Goal: Task Accomplishment & Management: Complete application form

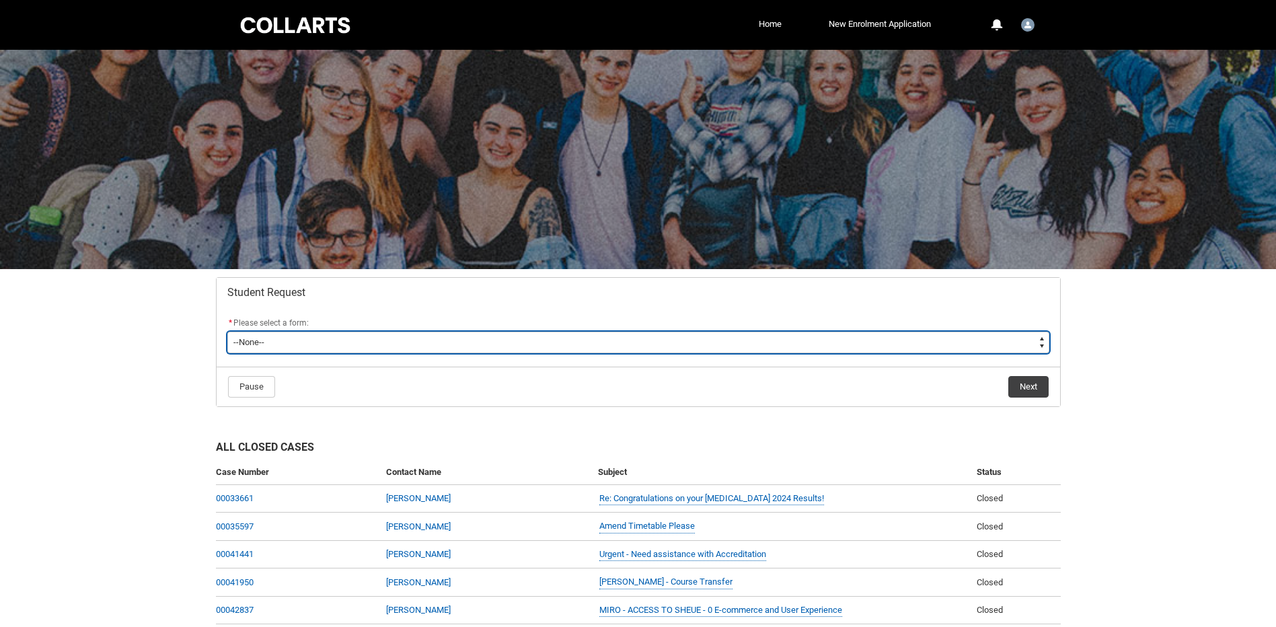
click at [407, 346] on select "--None-- Academic Transcript Application to Appeal Assignment Extension Change …" at bounding box center [638, 342] width 822 height 22
type lightning-select "Grievance_Choice"
click at [227, 331] on select "--None-- Academic Transcript Application to Appeal Assignment Extension Change …" at bounding box center [638, 342] width 822 height 22
select select "Grievance_Choice"
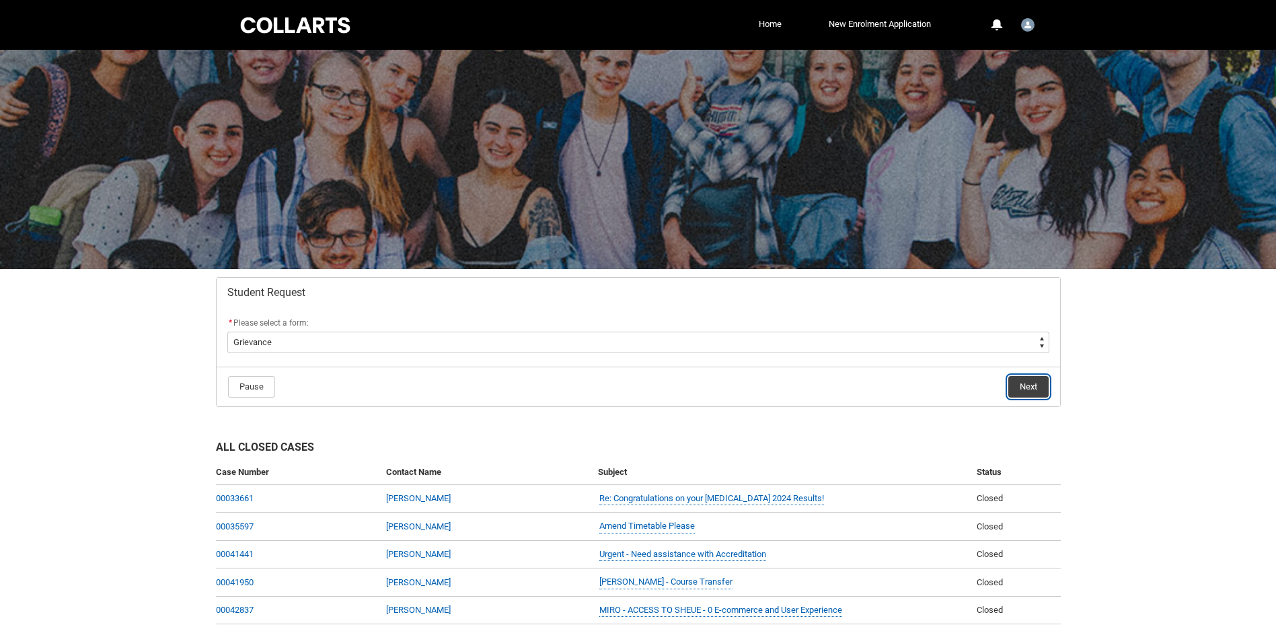
click at [1025, 383] on button "Next" at bounding box center [1028, 387] width 40 height 22
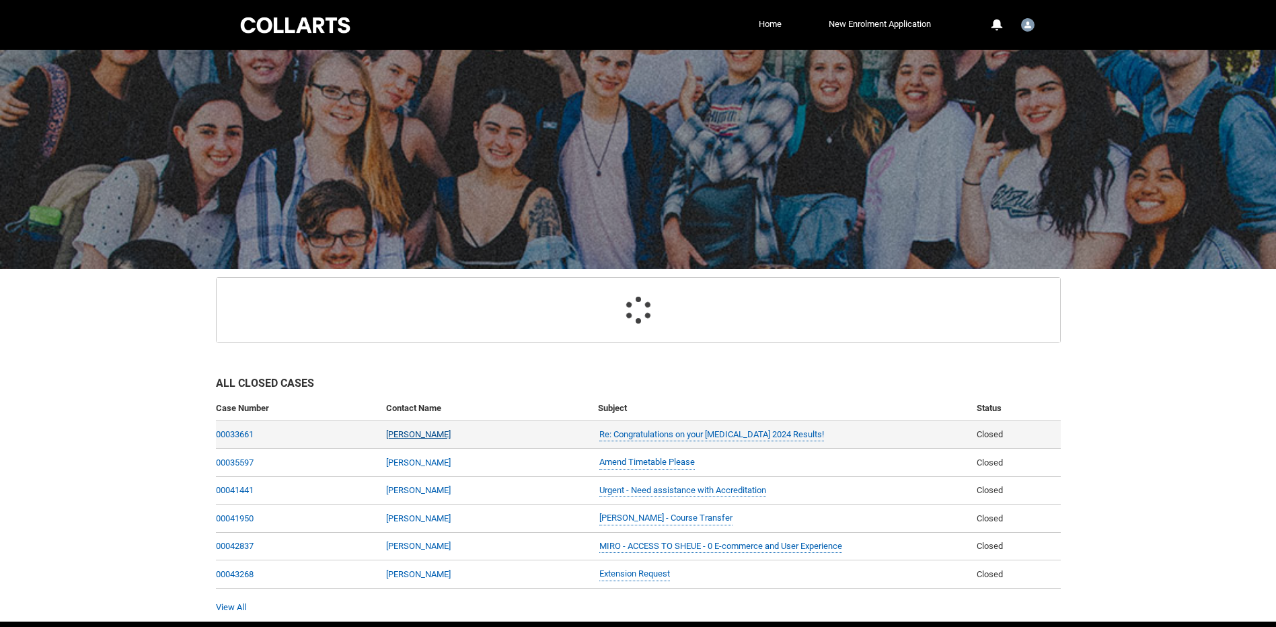
scroll to position [139, 0]
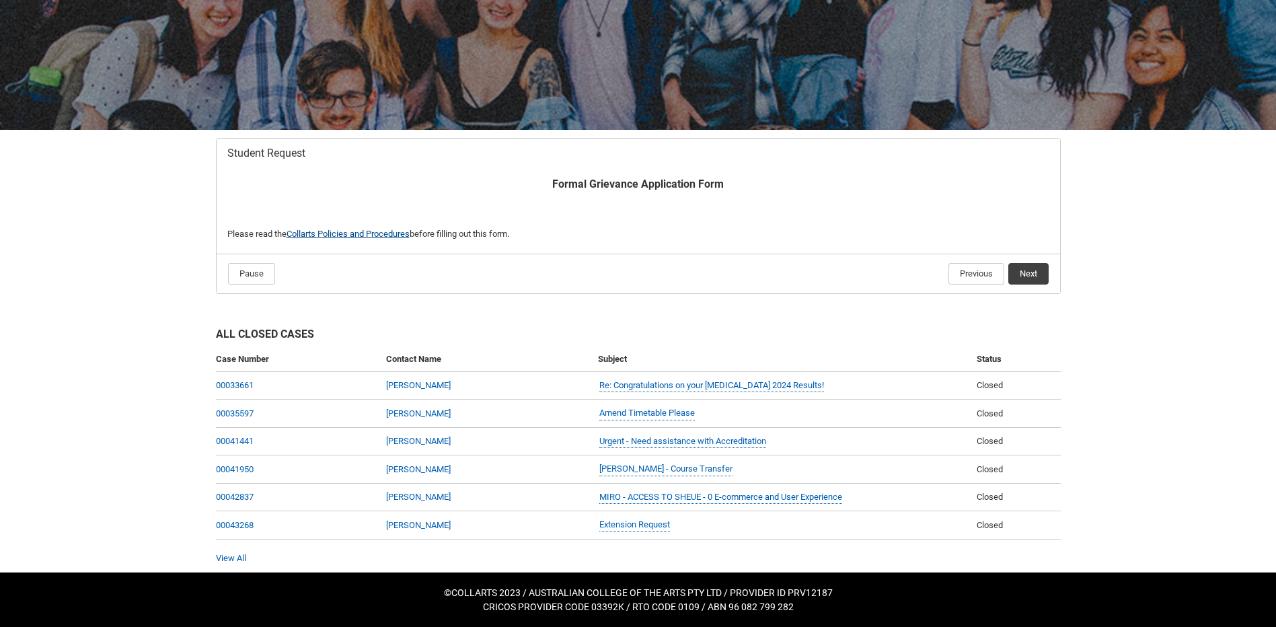
click at [352, 235] on link "Collarts Policies and Procedures" at bounding box center [347, 234] width 123 height 10
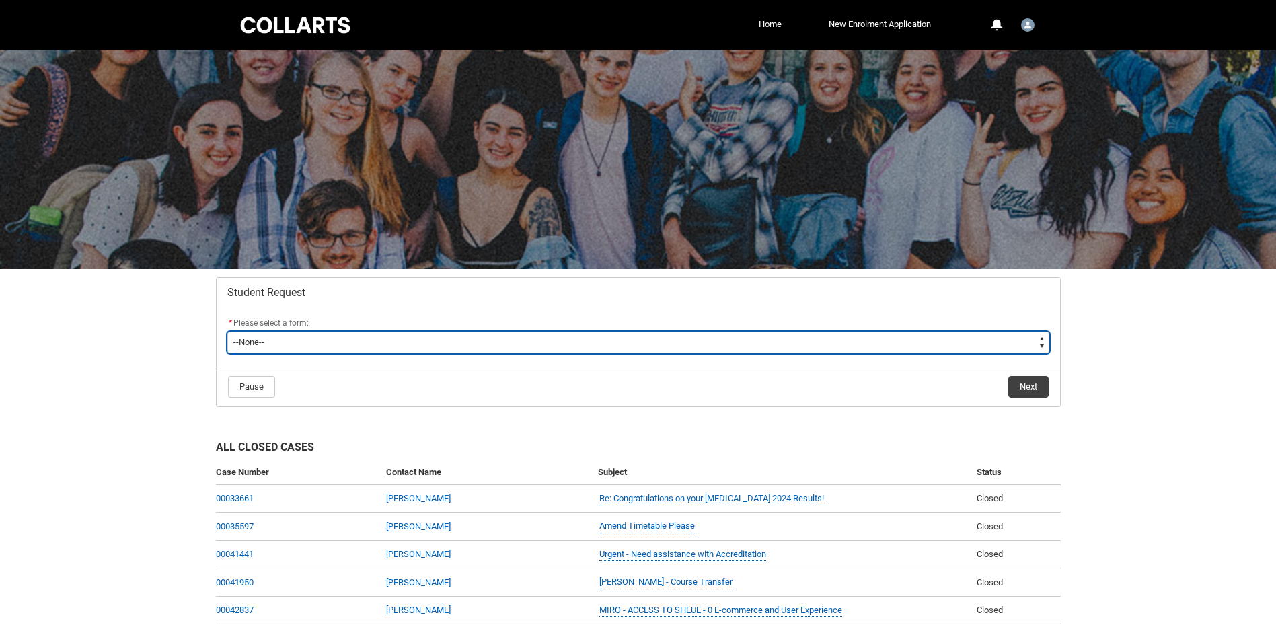
click at [356, 344] on select "--None-- Academic Transcript Application to Appeal Assignment Extension Change …" at bounding box center [638, 342] width 822 height 22
type lightning-select "Withdraw_Cancel_Enrolment_Choice"
click at [227, 331] on select "--None-- Academic Transcript Application to Appeal Assignment Extension Change …" at bounding box center [638, 342] width 822 height 22
select select "Withdraw_Cancel_Enrolment_Choice"
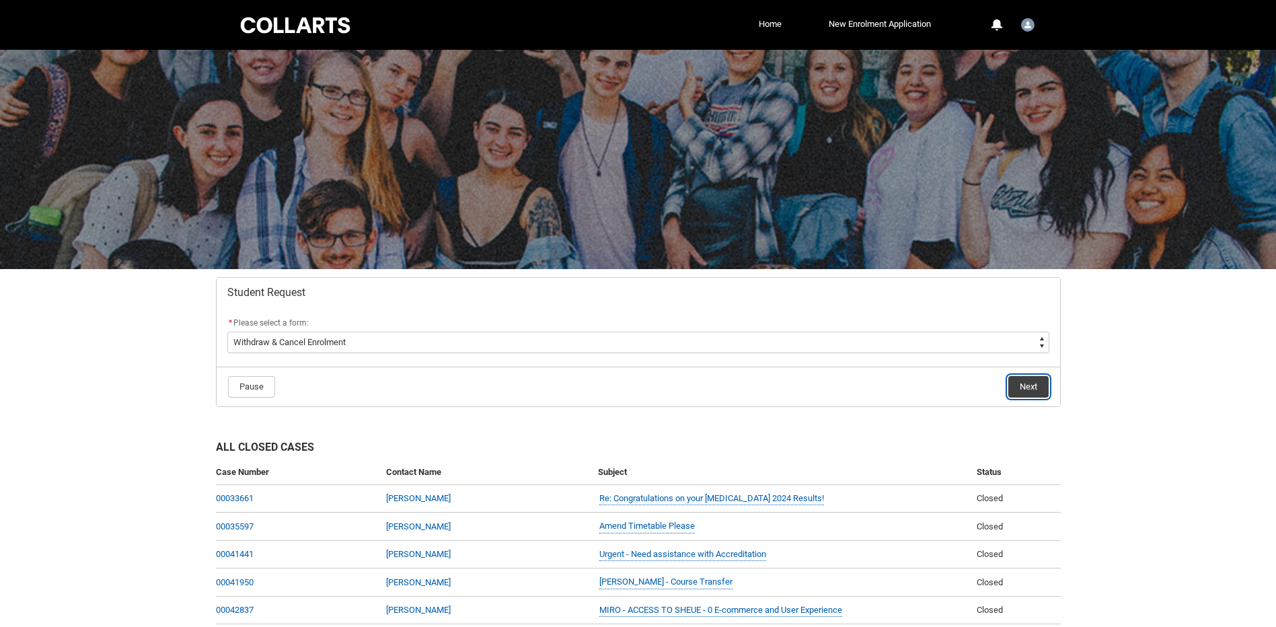
click at [1021, 387] on button "Next" at bounding box center [1028, 387] width 40 height 22
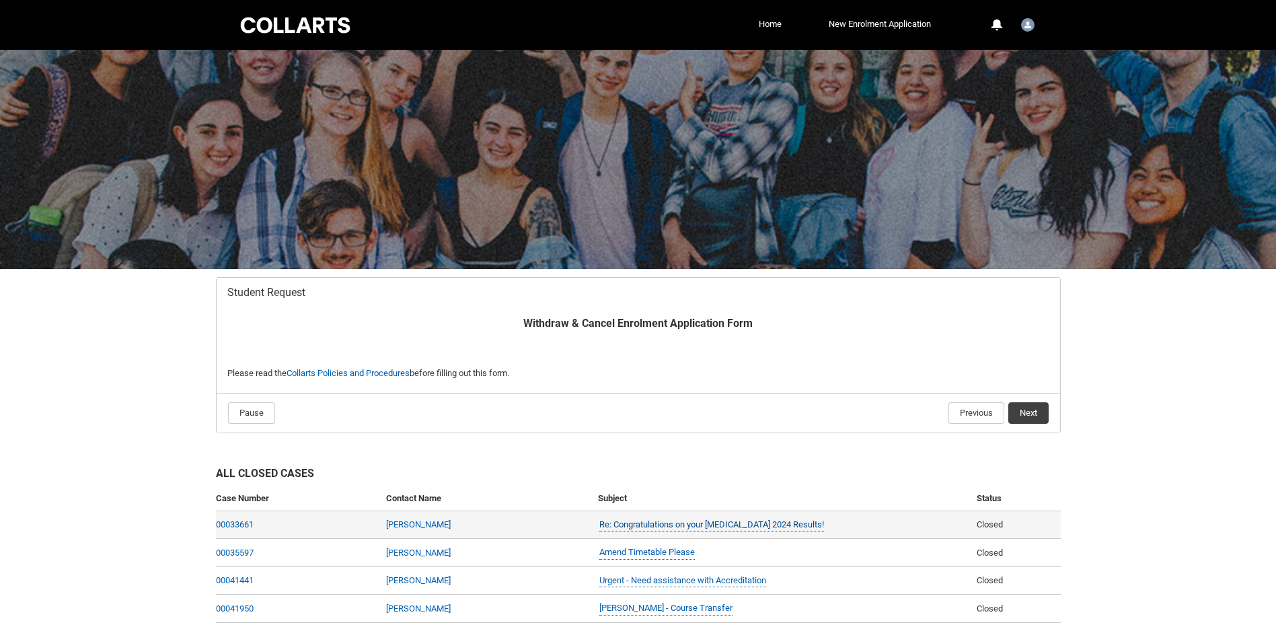
scroll to position [139, 0]
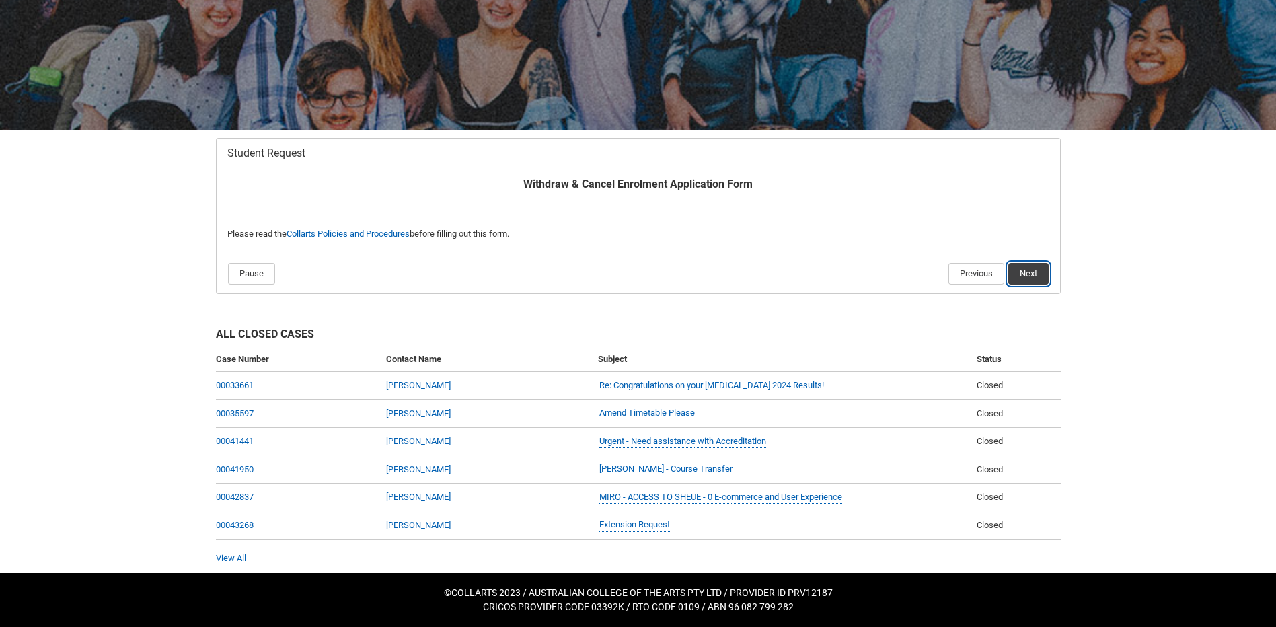
click at [1024, 277] on button "Next" at bounding box center [1028, 274] width 40 height 22
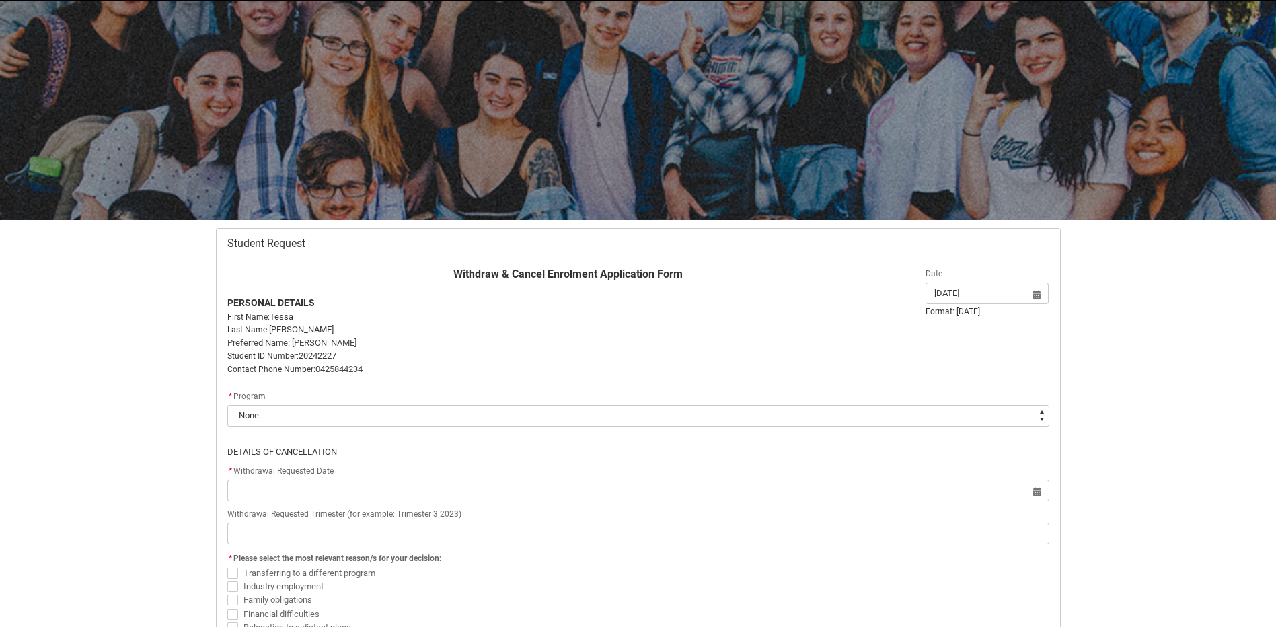
scroll to position [143, 0]
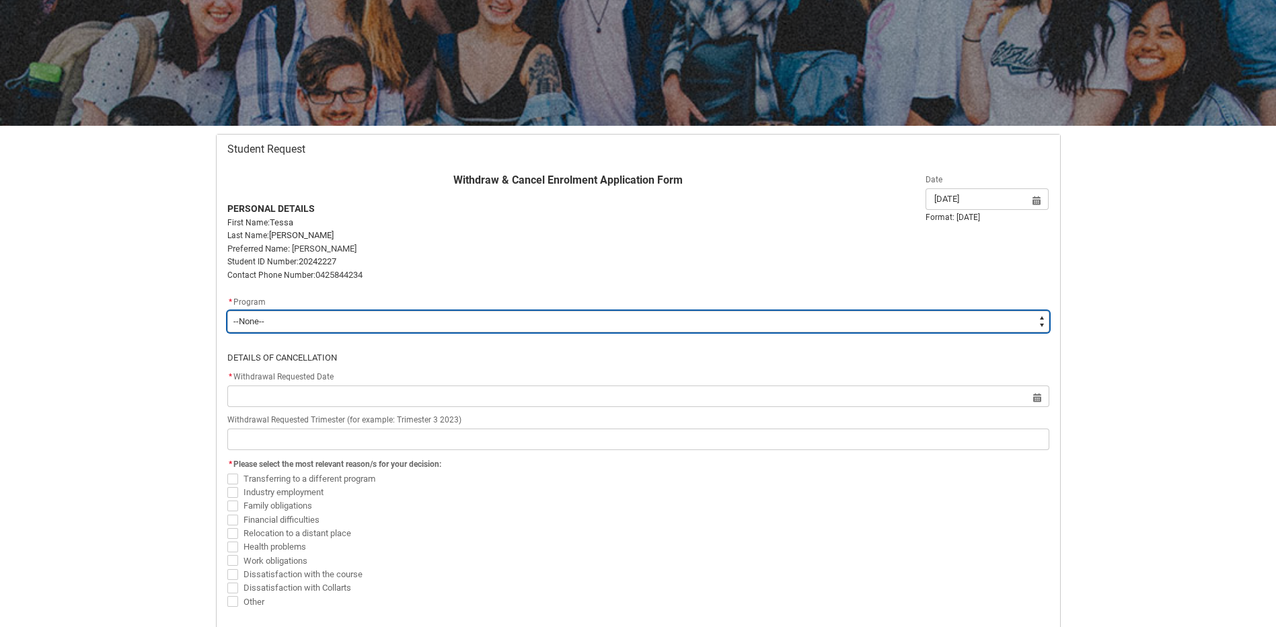
click at [557, 320] on select "--None-- Bachelor of Fashion Marketing (Buying and Retail Management)" at bounding box center [638, 322] width 822 height 22
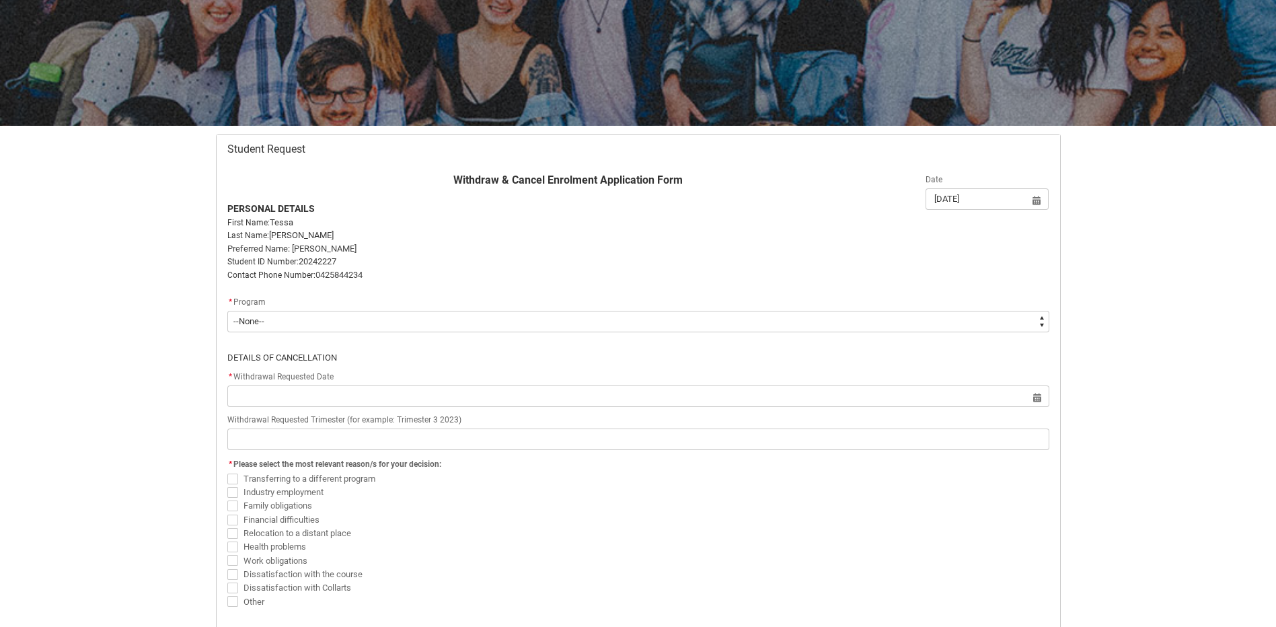
click at [590, 270] on p "Contact Phone Number: [PHONE_NUMBER]" at bounding box center [568, 274] width 682 height 13
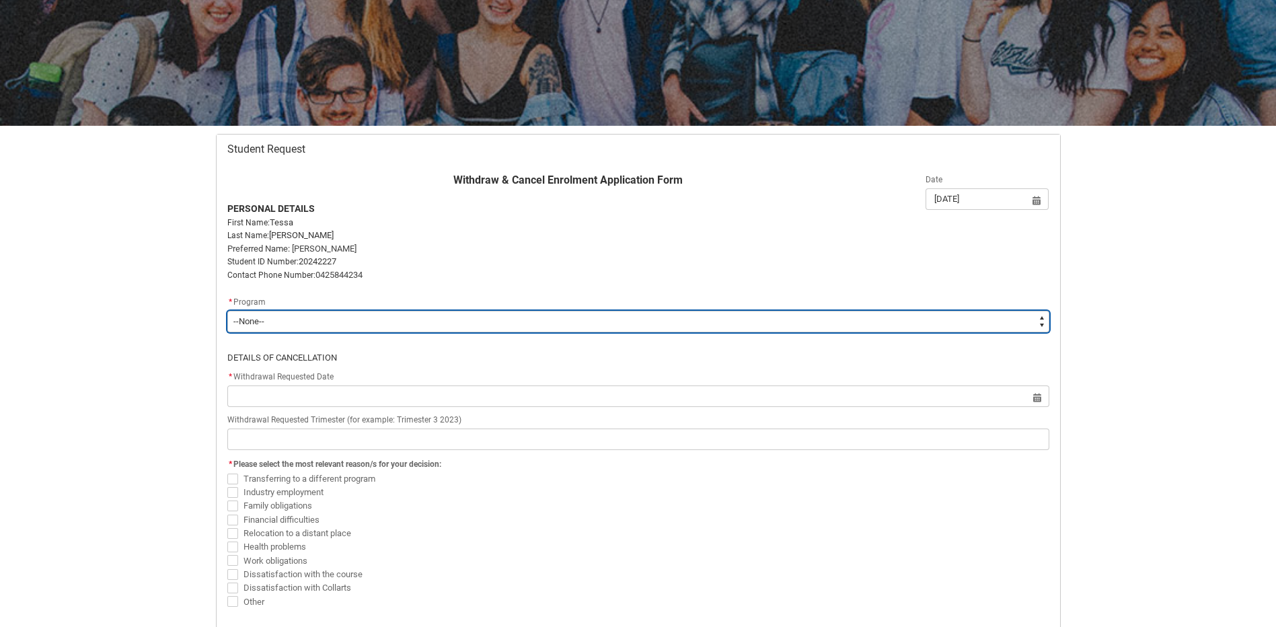
click at [515, 322] on select "--None-- Bachelor of Fashion Marketing (Buying and Retail Management)" at bounding box center [638, 322] width 822 height 22
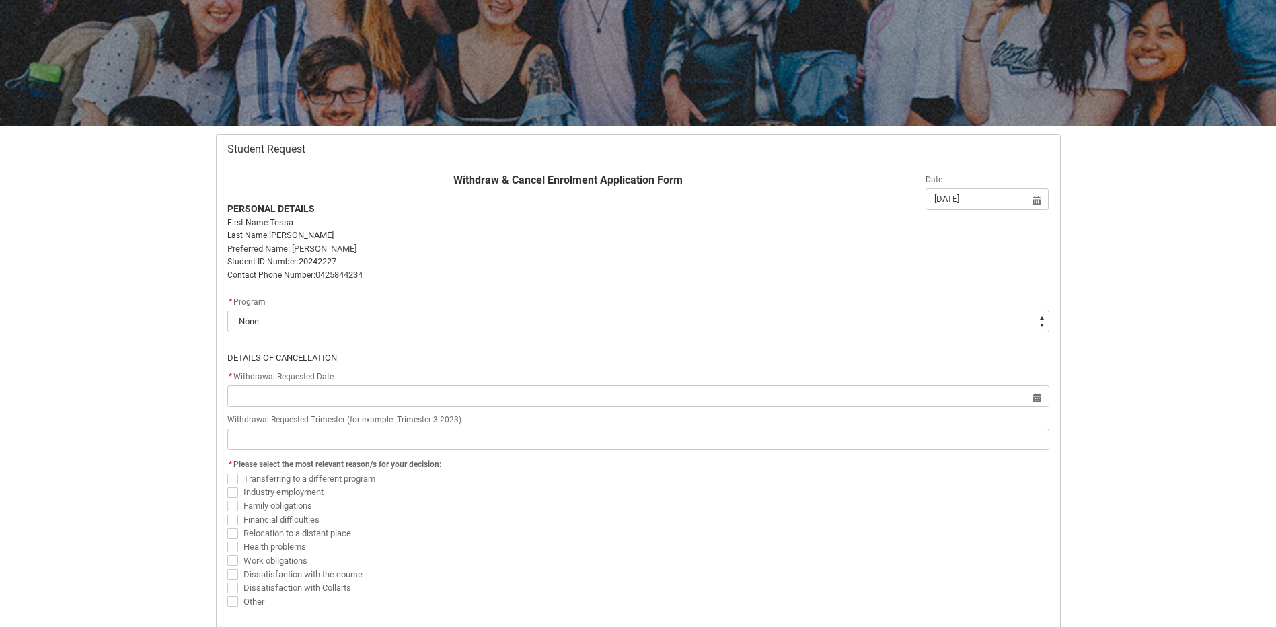
click at [533, 284] on flowruntime-screen-field "Withdraw & Cancel Enrolment Application Form PERSONAL DETAILS First Name: [PERS…" at bounding box center [568, 229] width 698 height 114
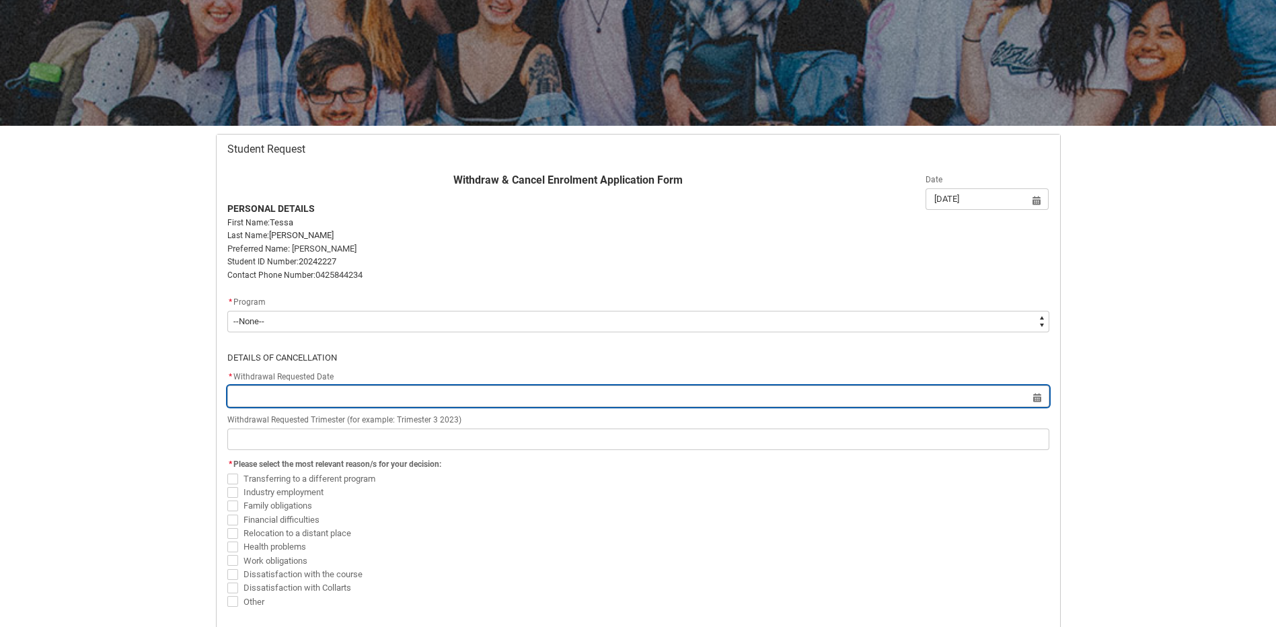
click at [491, 391] on input "Redu_Student_Request flow" at bounding box center [638, 396] width 822 height 22
select select "2025"
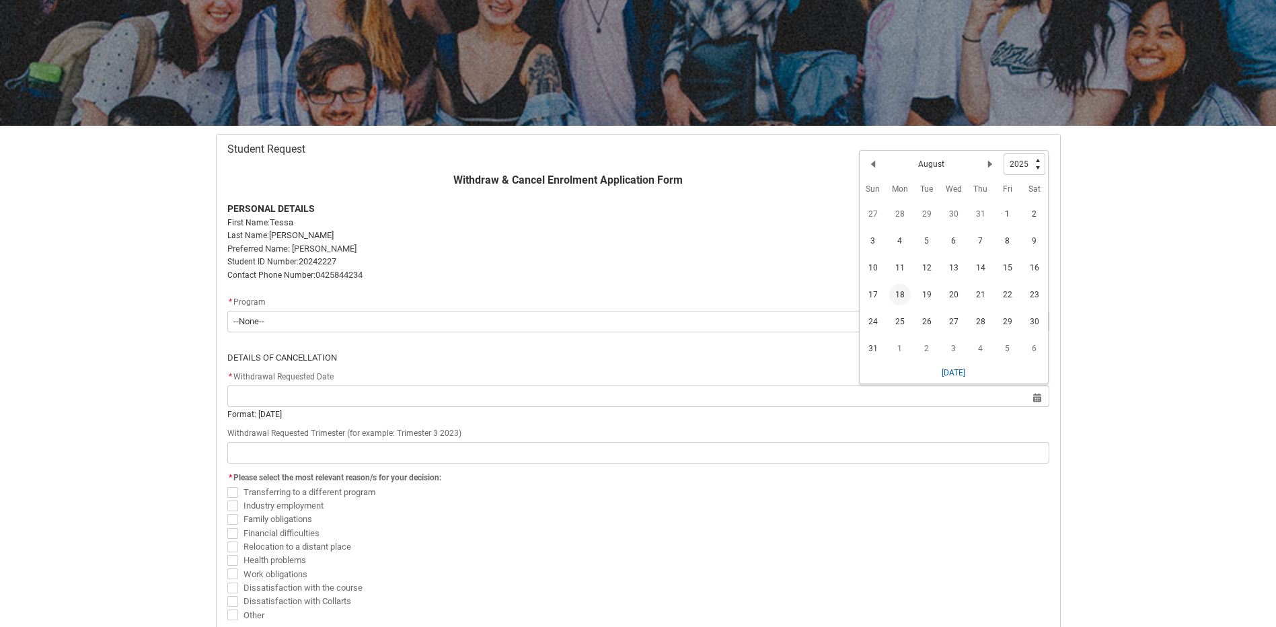
click at [524, 479] on fieldset "* Please select the most relevant reason/s for your decision: Transferring to a…" at bounding box center [638, 545] width 822 height 153
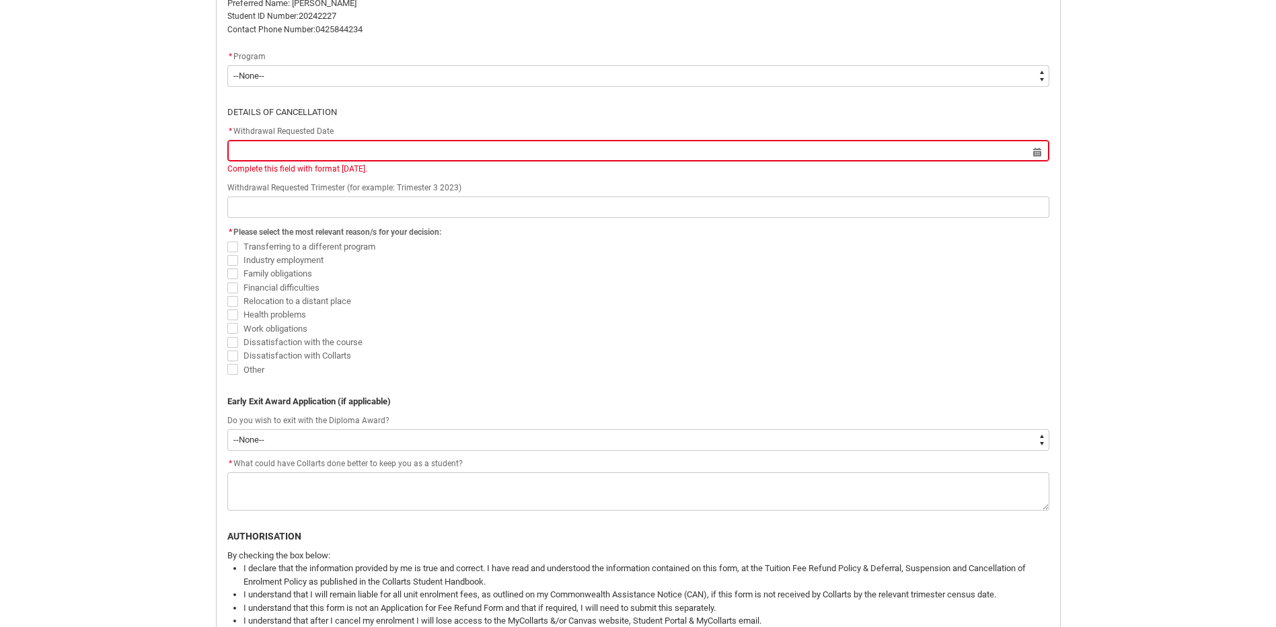
scroll to position [412, 0]
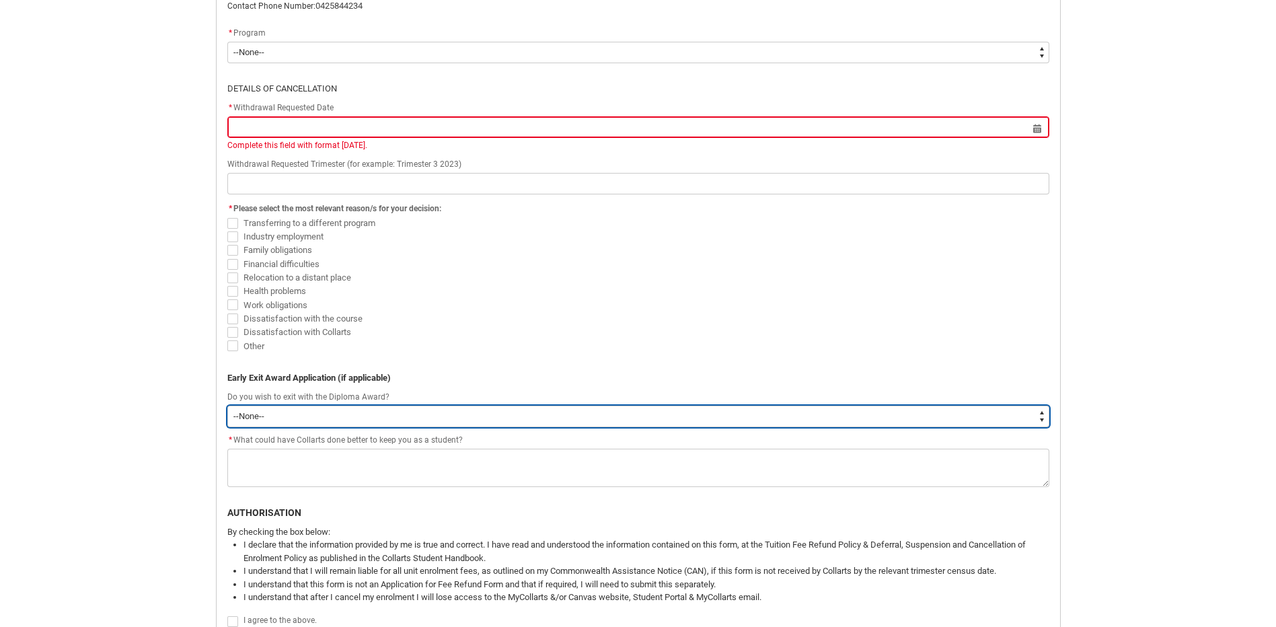
click at [531, 420] on select "--None-- Yes No" at bounding box center [638, 416] width 822 height 22
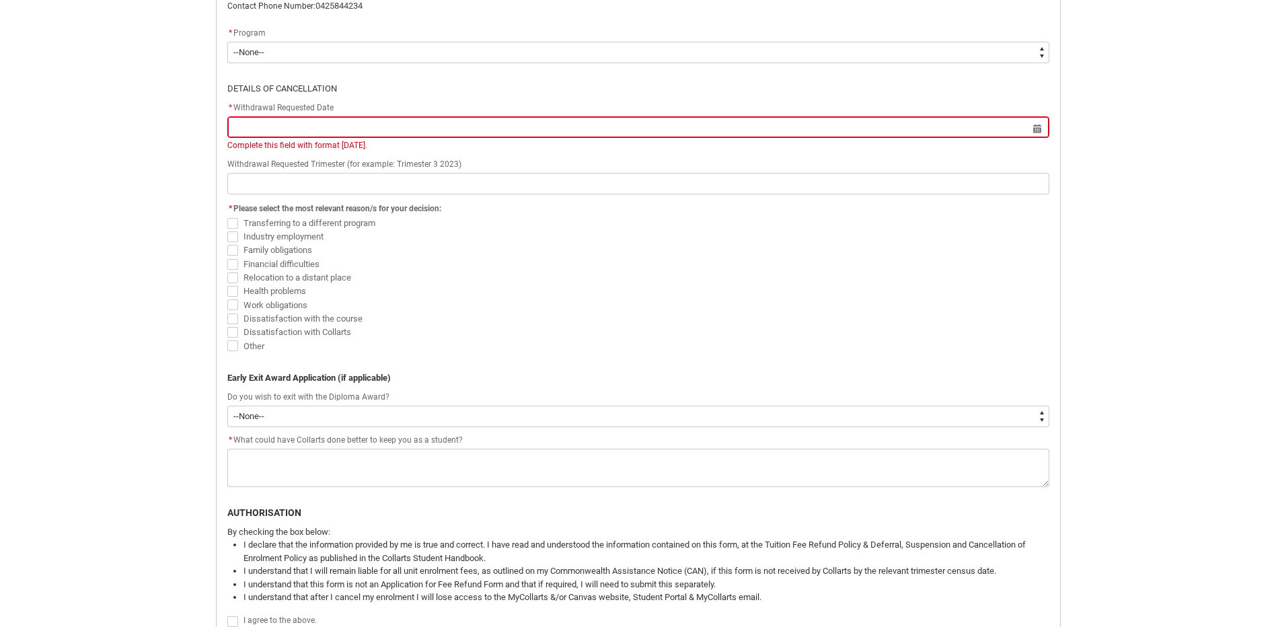
click at [602, 356] on flowruntime-screen-field "* Please select the most relevant reason/s for your decision: Transferring to a…" at bounding box center [638, 279] width 838 height 158
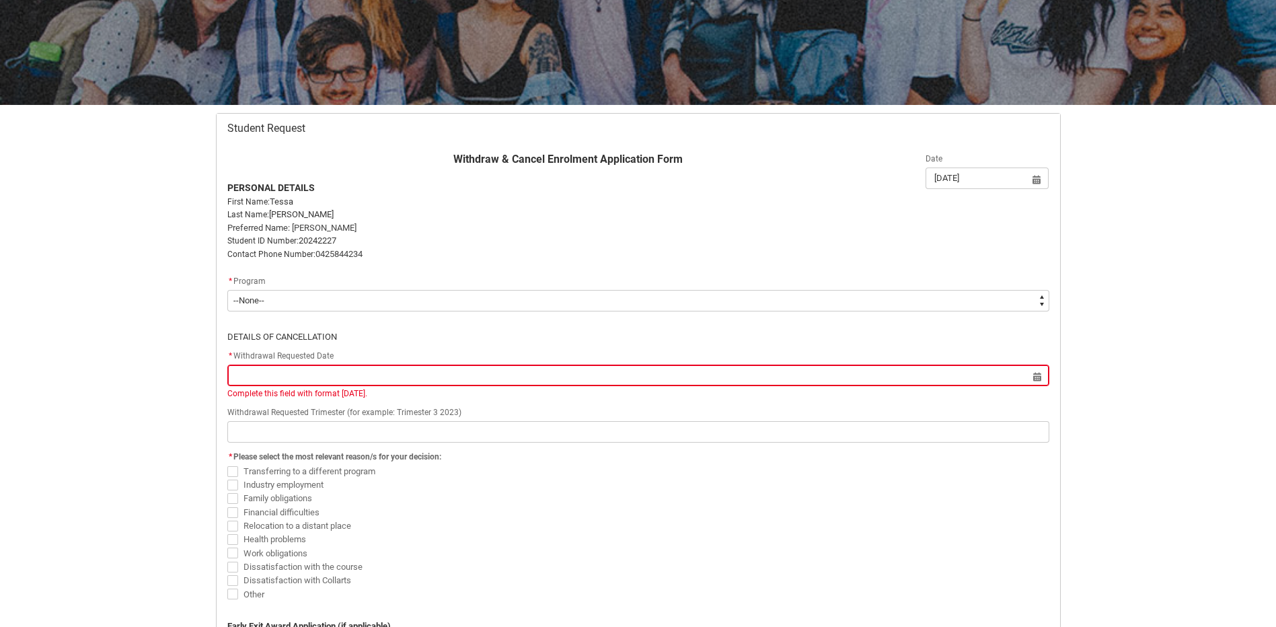
scroll to position [143, 0]
